Goal: Information Seeking & Learning: Learn about a topic

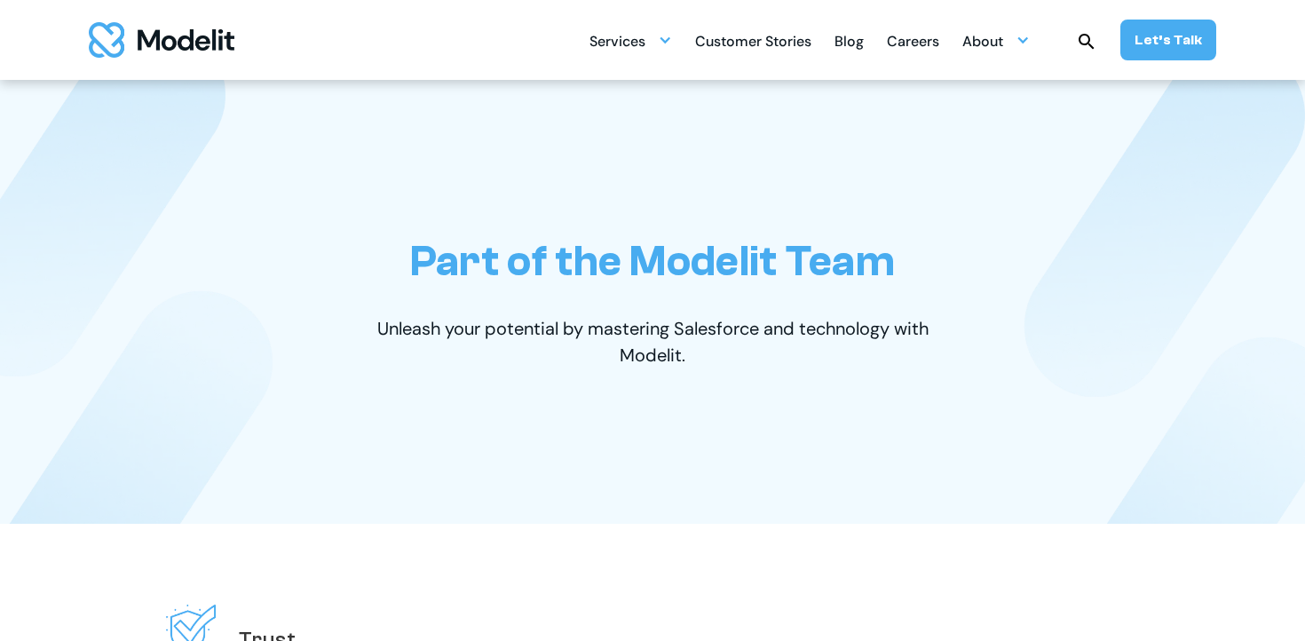
click at [883, 50] on div "Services SERVICES Salesforce implementation & consulting Salesforce AppExchange…" at bounding box center [903, 40] width 627 height 41
click at [907, 43] on div "Careers" at bounding box center [913, 43] width 52 height 35
click at [916, 42] on div "Careers" at bounding box center [913, 43] width 52 height 35
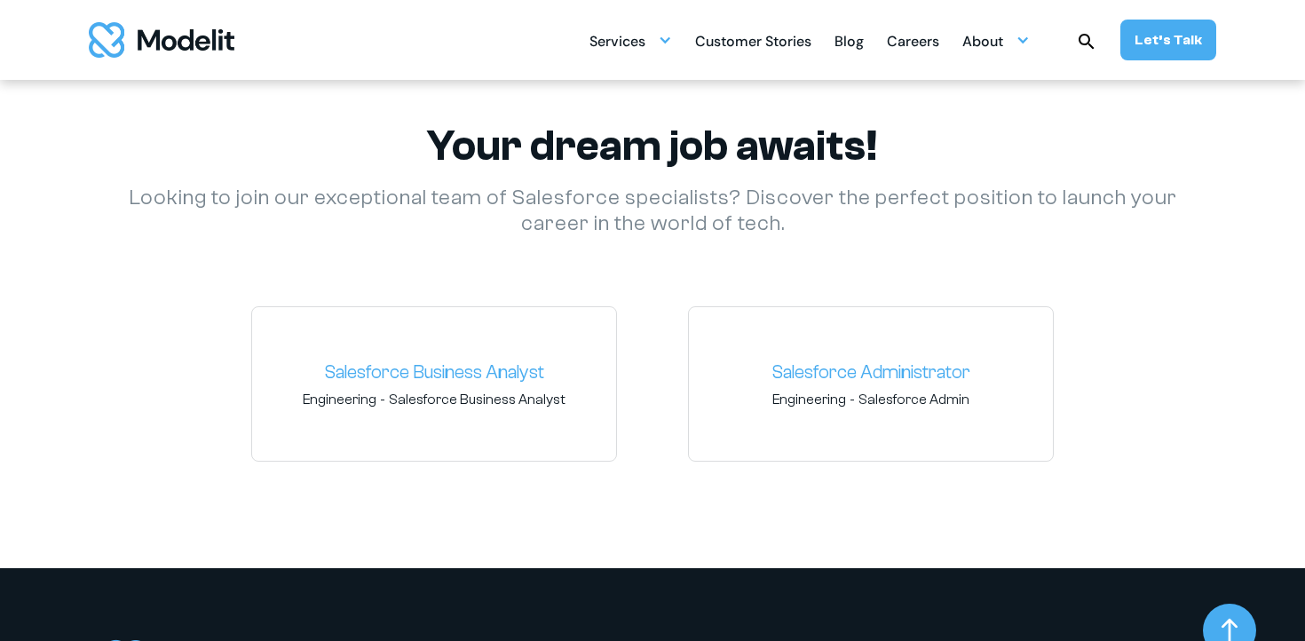
scroll to position [2562, 0]
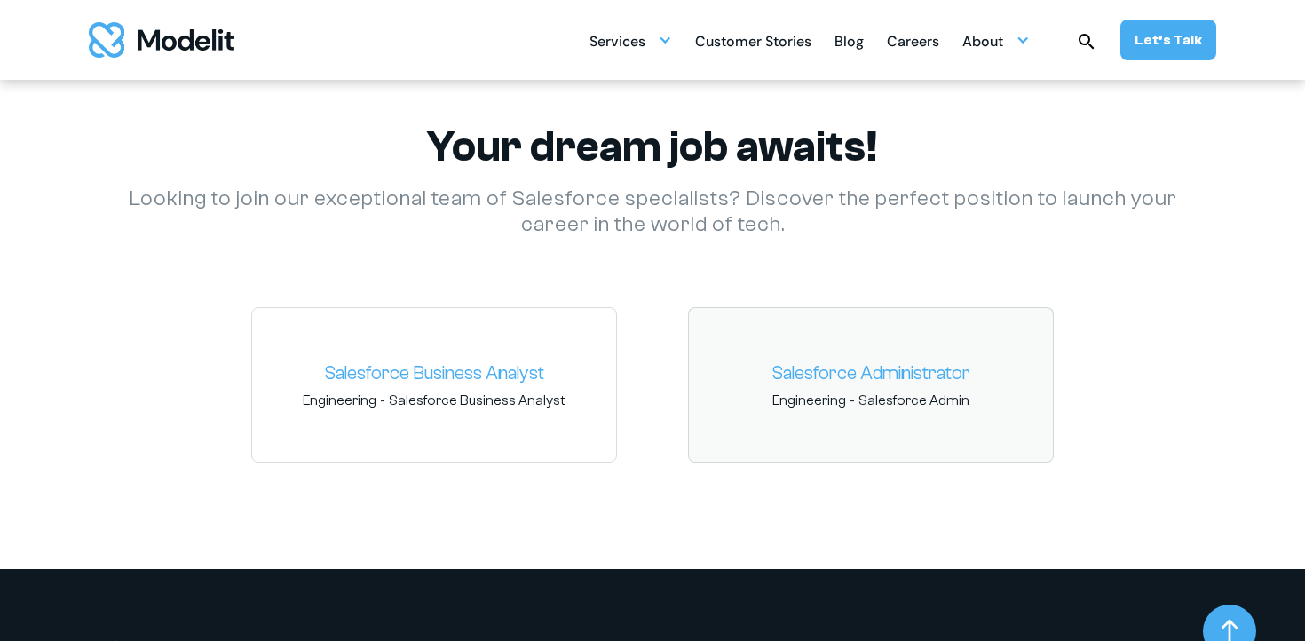
click at [947, 366] on link "Salesforce Administrator" at bounding box center [871, 374] width 336 height 28
